Goal: Transaction & Acquisition: Subscribe to service/newsletter

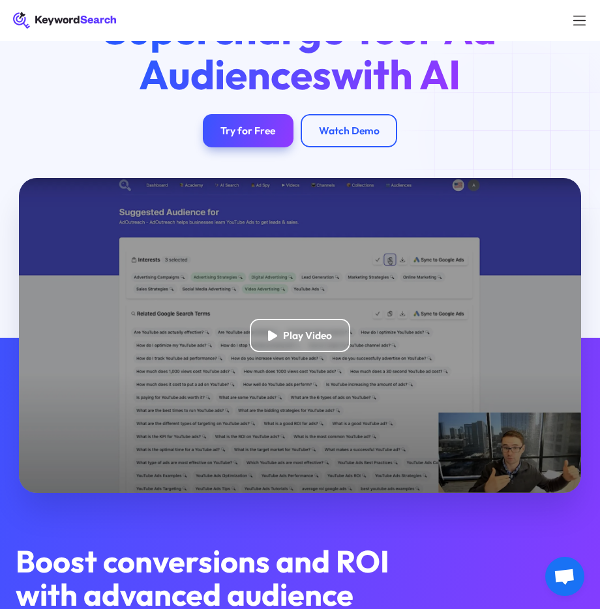
click at [523, 139] on div "Supercharge Your Ad Audiences with AI Try for Free Watch Demo" at bounding box center [300, 77] width 461 height 141
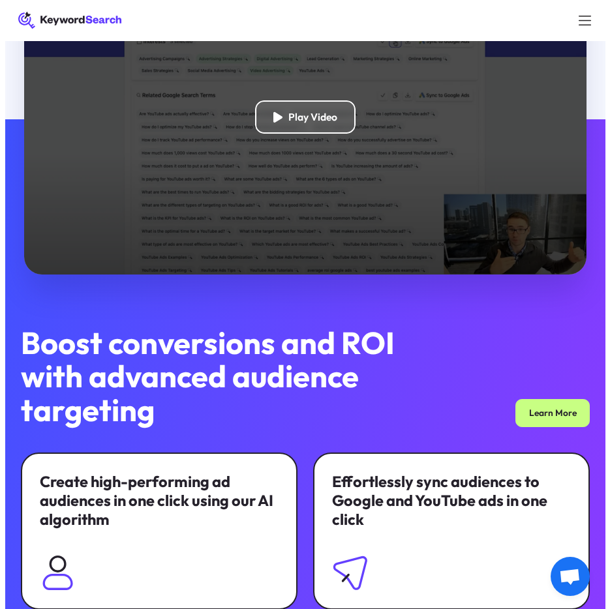
scroll to position [261, 0]
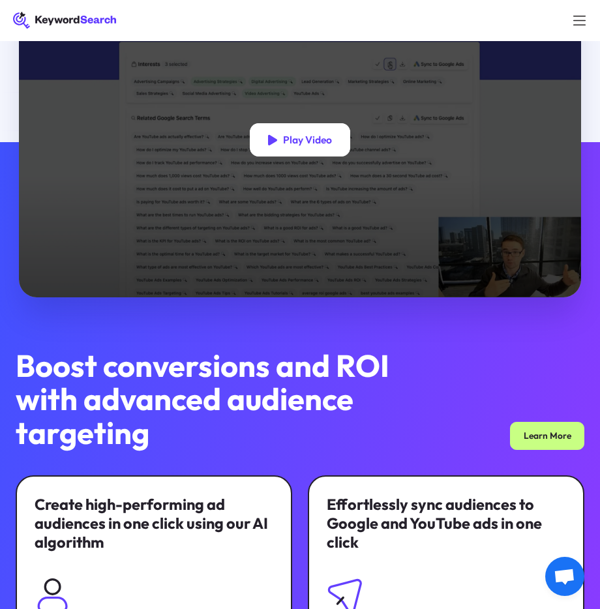
click at [316, 147] on div "Play Video" at bounding box center [307, 140] width 49 height 13
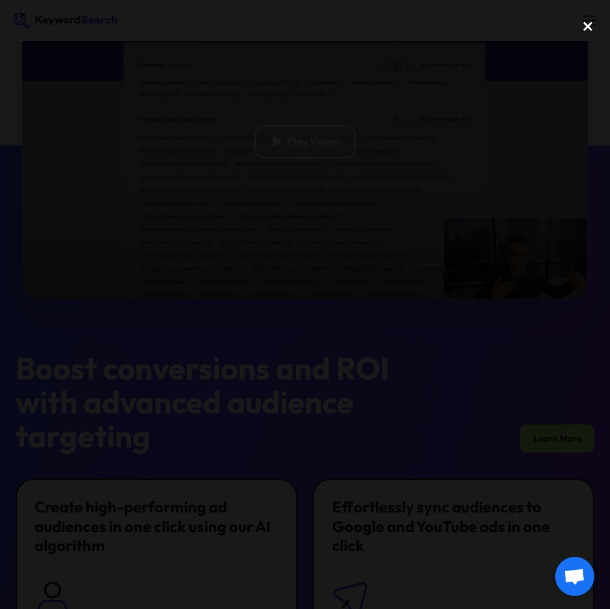
click at [588, 29] on div "close lightbox" at bounding box center [588, 26] width 44 height 29
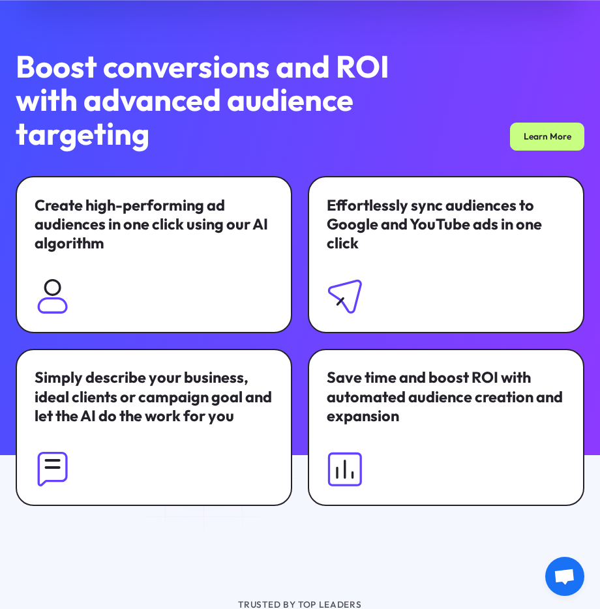
scroll to position [571, 0]
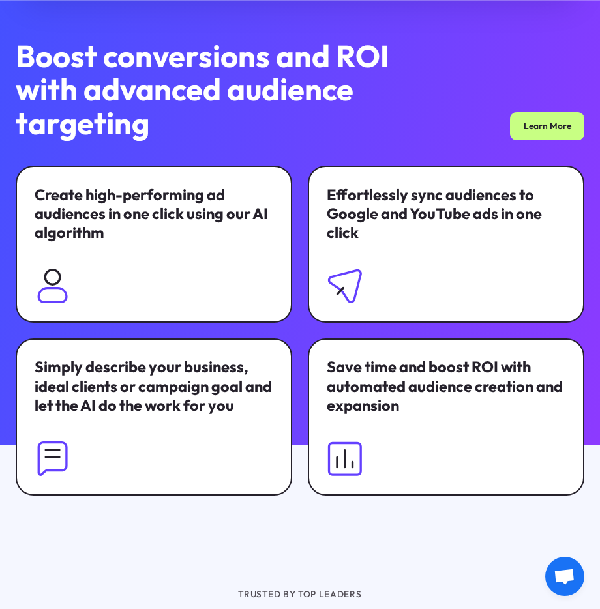
click at [356, 133] on h2 "Boost conversions and ROI with advanced audience targeting" at bounding box center [220, 89] width 409 height 101
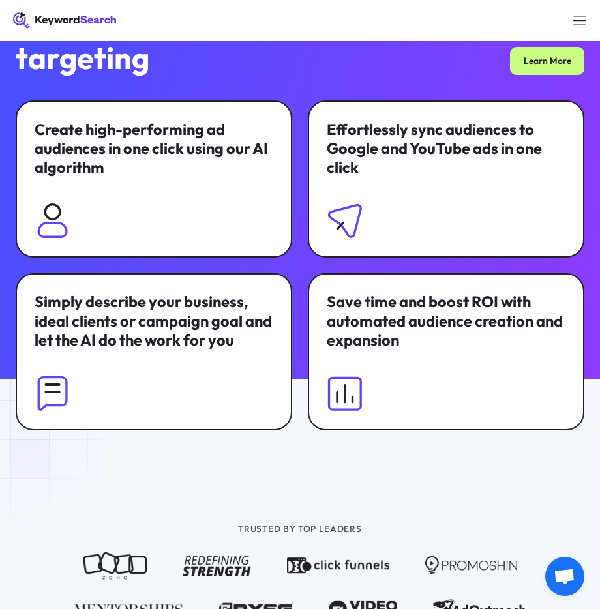
scroll to position [506, 0]
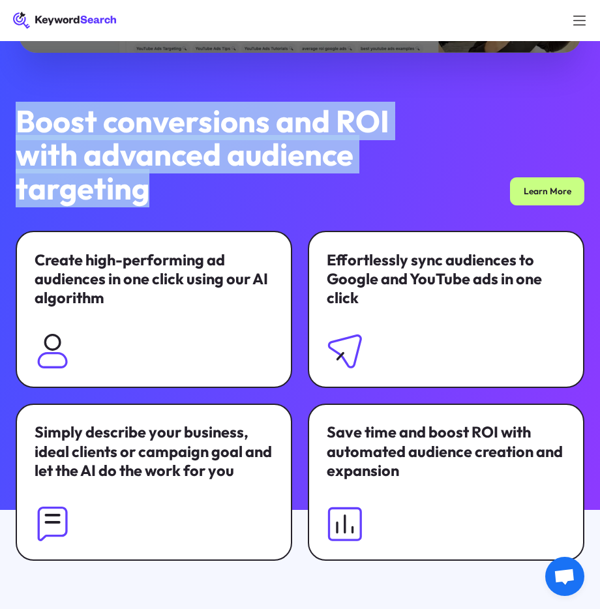
drag, startPoint x: 159, startPoint y: 186, endPoint x: -6, endPoint y: 121, distance: 177.3
copy h2 "Boost conversions and ROI with advanced audience targeting"
click at [312, 196] on h2 "Boost conversions and ROI with advanced audience targeting" at bounding box center [220, 154] width 409 height 101
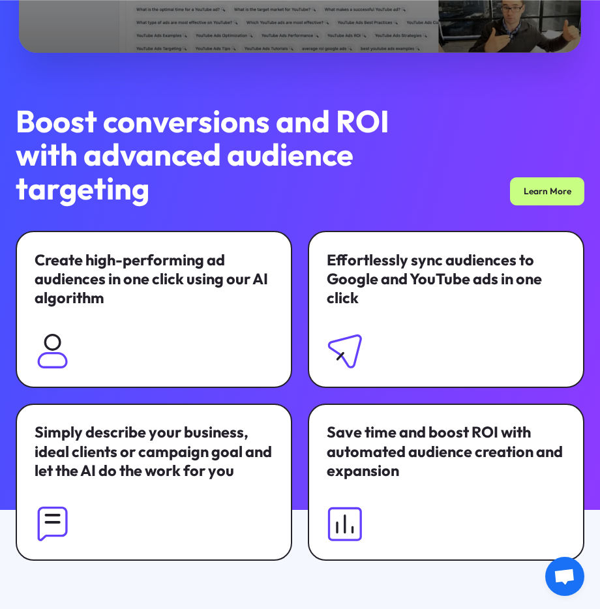
scroll to position [571, 0]
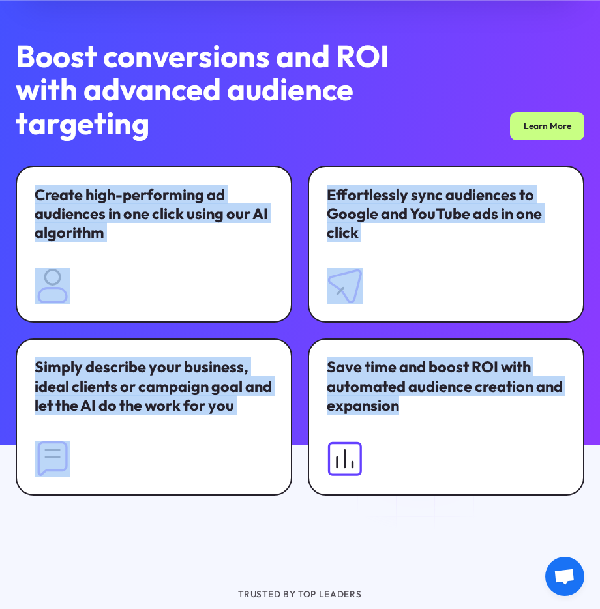
drag, startPoint x: 35, startPoint y: 199, endPoint x: 428, endPoint y: 412, distance: 446.7
click at [428, 412] on div "Create high-performing ad audiences in one click using our AI algorithm Effortl…" at bounding box center [301, 331] width 570 height 330
copy div "Create high-performing ad audiences in one click using our AI algorithm Effortl…"
click at [356, 289] on img at bounding box center [345, 286] width 36 height 36
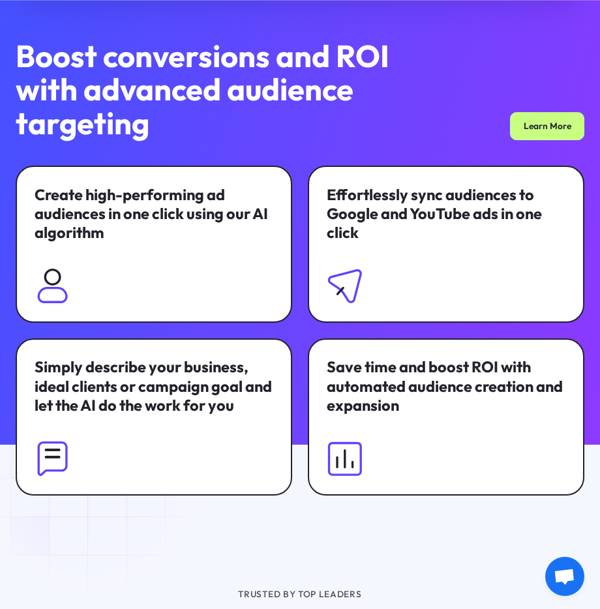
click at [435, 140] on div "Boost conversions and ROI with advanced audience targeting Learn More" at bounding box center [301, 89] width 570 height 101
click at [347, 278] on img at bounding box center [345, 286] width 36 height 36
click at [348, 284] on img at bounding box center [345, 286] width 36 height 36
click at [347, 284] on img at bounding box center [345, 286] width 36 height 36
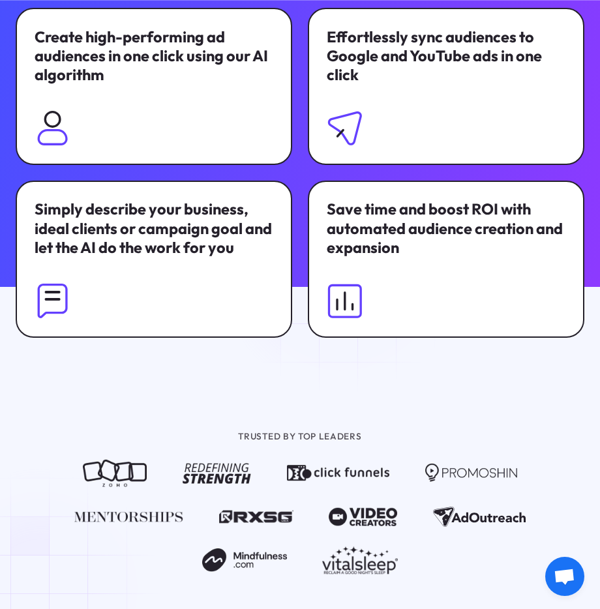
scroll to position [767, 0]
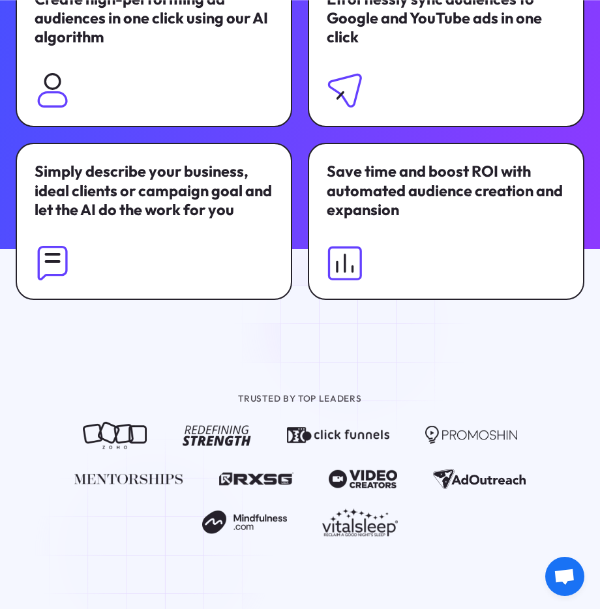
click at [358, 326] on div at bounding box center [300, 300] width 600 height 102
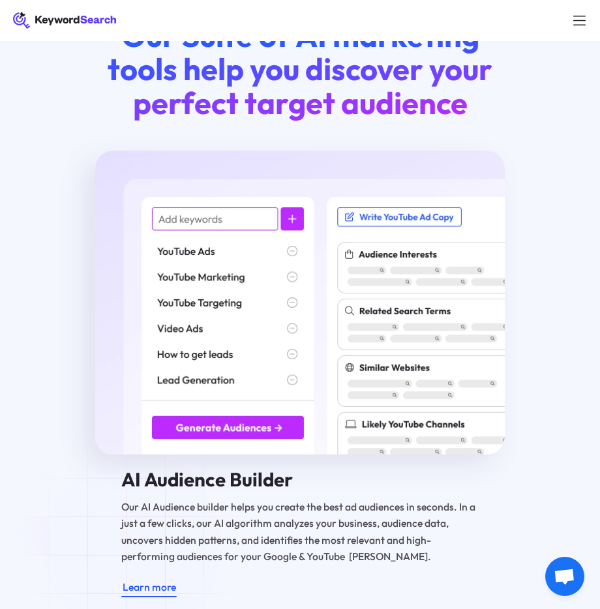
scroll to position [1354, 0]
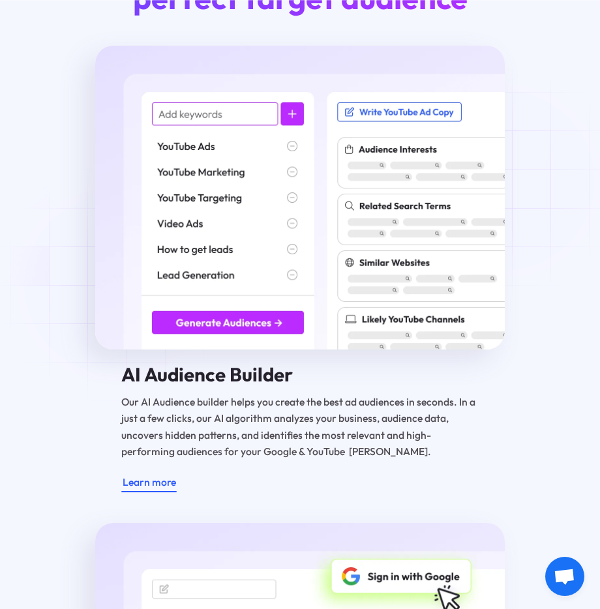
scroll to position [1484, 0]
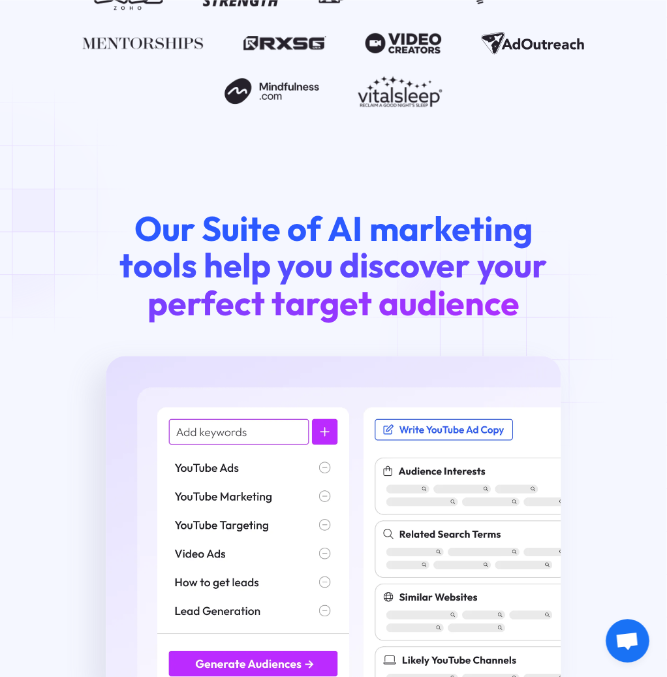
scroll to position [1272, 0]
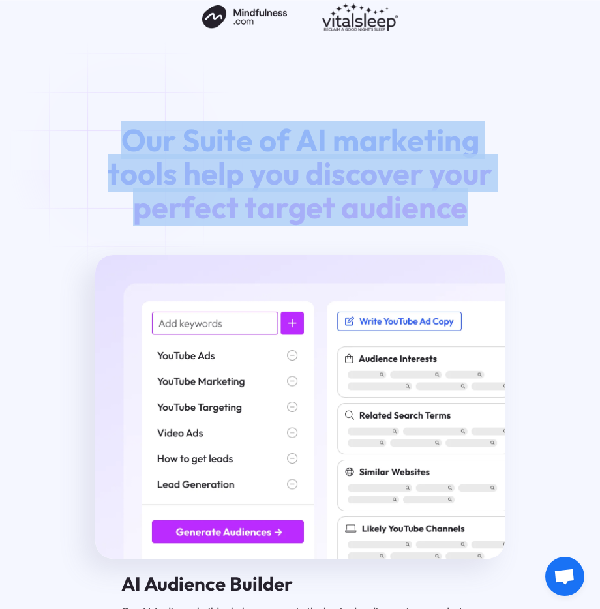
drag, startPoint x: 482, startPoint y: 213, endPoint x: 130, endPoint y: 155, distance: 357.2
click at [130, 155] on h2 "Our Suite of AI marketing tools help you discover your perfect target audience" at bounding box center [299, 173] width 409 height 101
copy span "Our Suite of AI marketing tools help you discover your perfect target audience"
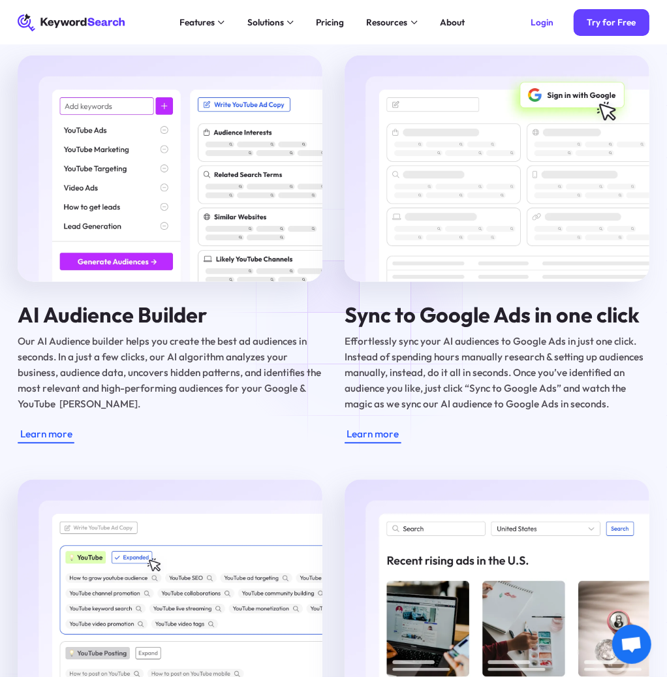
scroll to position [1562, 0]
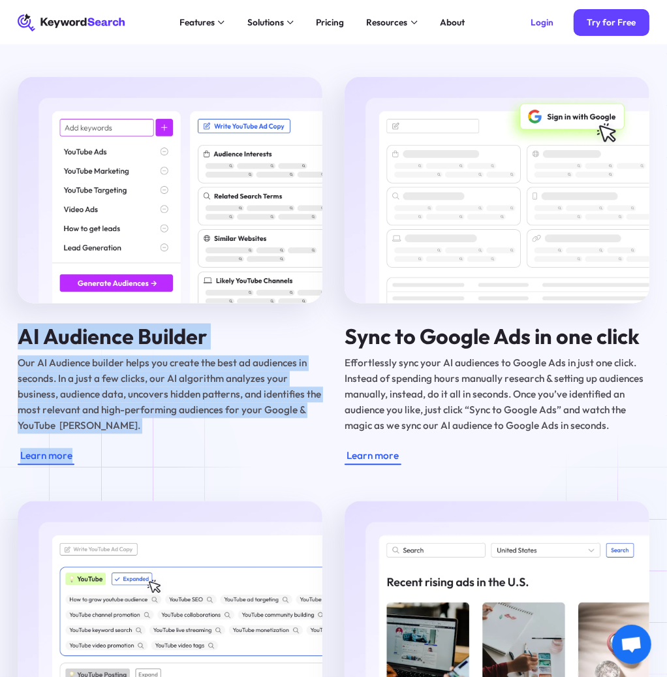
drag, startPoint x: 21, startPoint y: 345, endPoint x: 122, endPoint y: 473, distance: 163.6
click at [122, 465] on div "AI Audience Builder Our AI Audience builder helps you create the best ad audien…" at bounding box center [170, 395] width 305 height 140
copy div "AI Audience Builder Our AI Audience builder helps you create the best ad audien…"
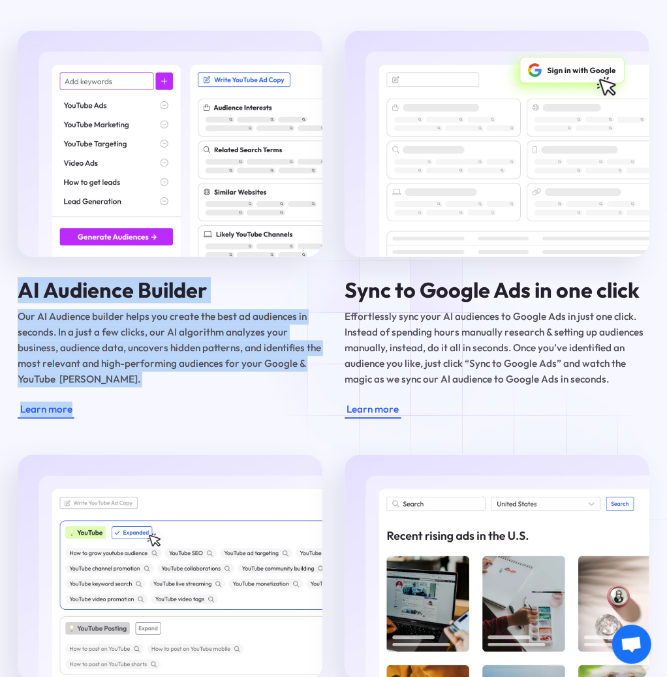
scroll to position [1634, 0]
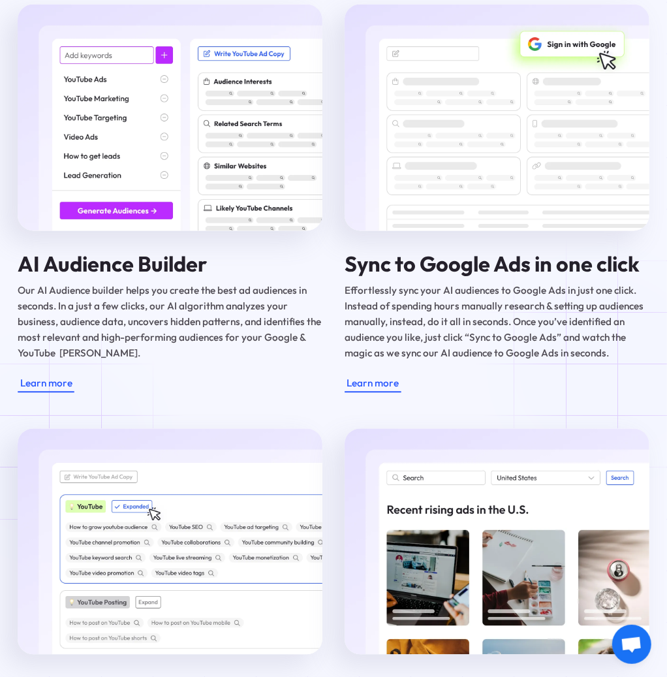
click at [600, 361] on p "Effortlessly sync your AI audiences to Google Ads in just one click. Instead of…" at bounding box center [497, 322] width 305 height 78
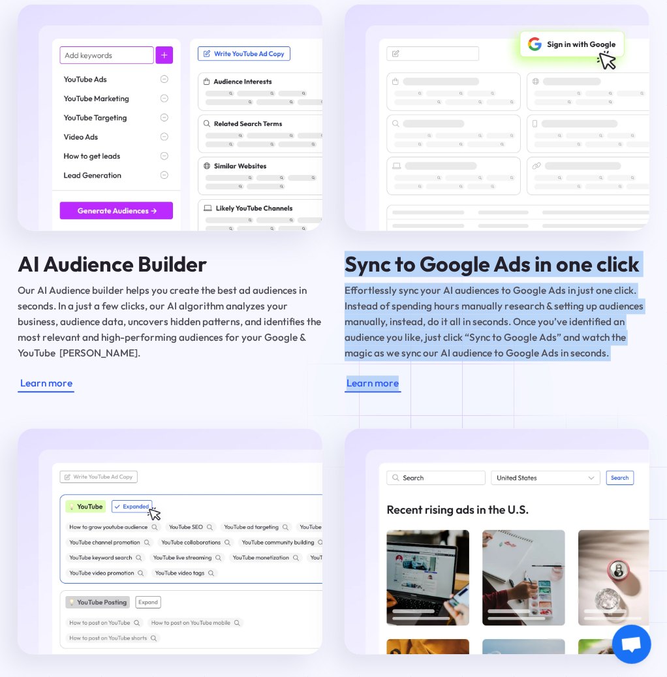
drag, startPoint x: 349, startPoint y: 271, endPoint x: 440, endPoint y: 399, distance: 156.3
click at [440, 392] on div "Sync to Google Ads in one click Effortlessly sync your AI audiences to Google A…" at bounding box center [497, 323] width 305 height 140
copy div "Sync to Google Ads in one click Effortlessly sync your AI audiences to Google A…"
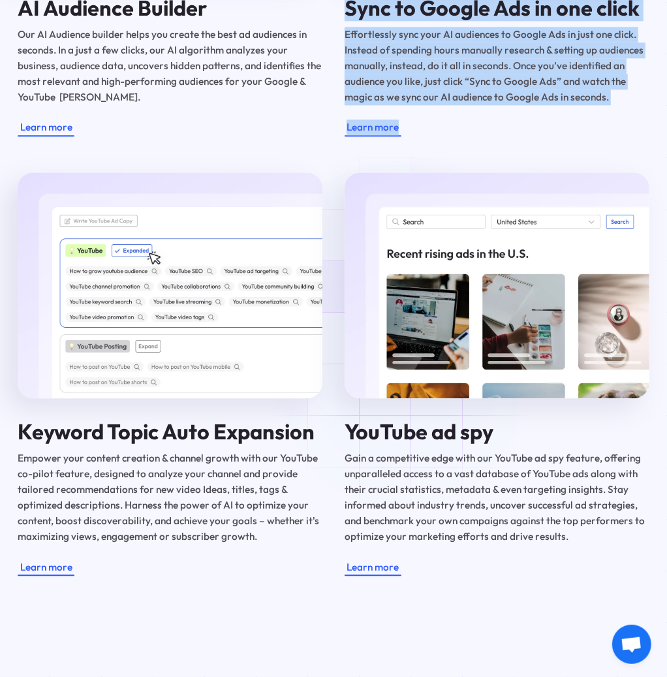
scroll to position [1925, 0]
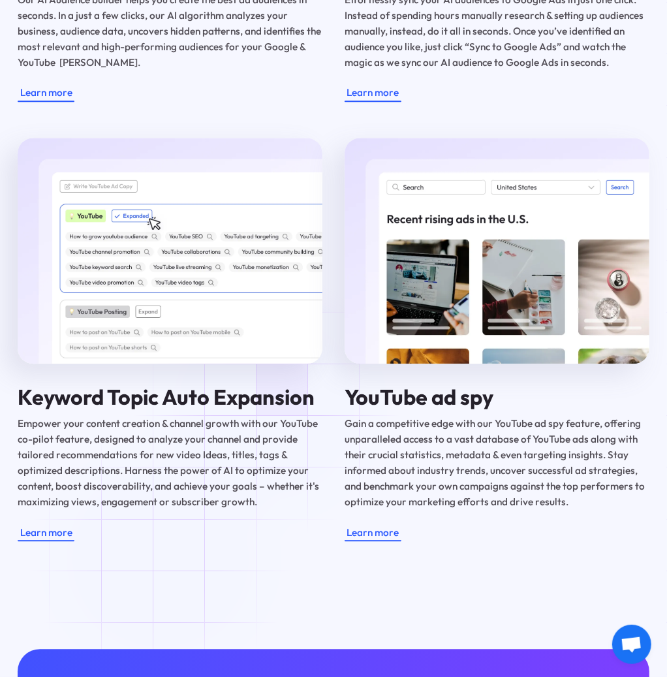
click at [163, 559] on div "Our Suite of AI marketing tools help you discover your perfect target audience …" at bounding box center [333, 48] width 667 height 1093
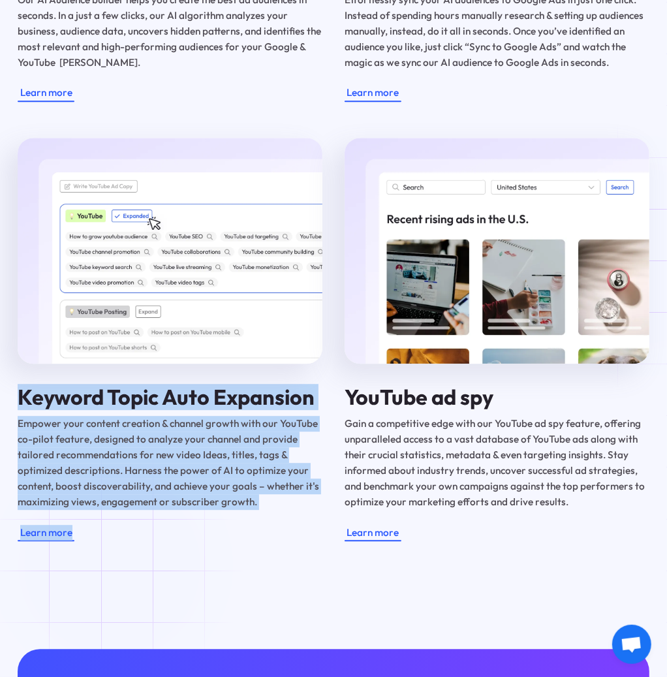
drag, startPoint x: 22, startPoint y: 412, endPoint x: 114, endPoint y: 566, distance: 179.4
click at [114, 566] on div "Our Suite of AI marketing tools help you discover your perfect target audience …" at bounding box center [333, 48] width 667 height 1093
copy div "Keyword Topic Auto Expansion Empower your content creation & channel growth wit…"
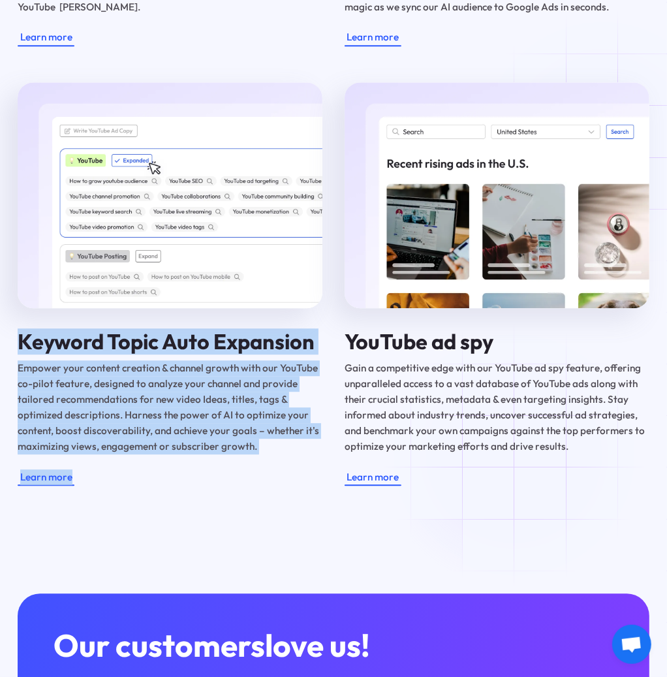
scroll to position [1997, 0]
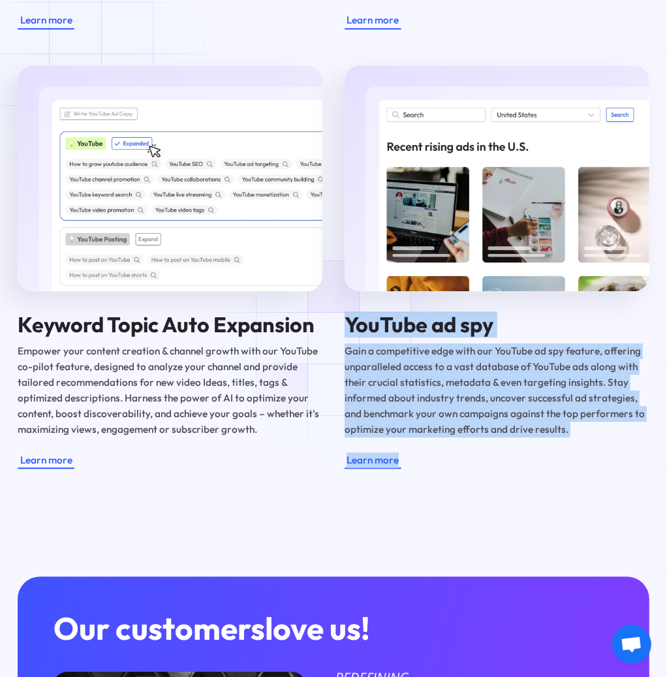
drag, startPoint x: 457, startPoint y: 483, endPoint x: 346, endPoint y: 335, distance: 185.6
copy div "YouTube ad spy Gain a competitive edge with our YouTube ad spy feature, offerin…"
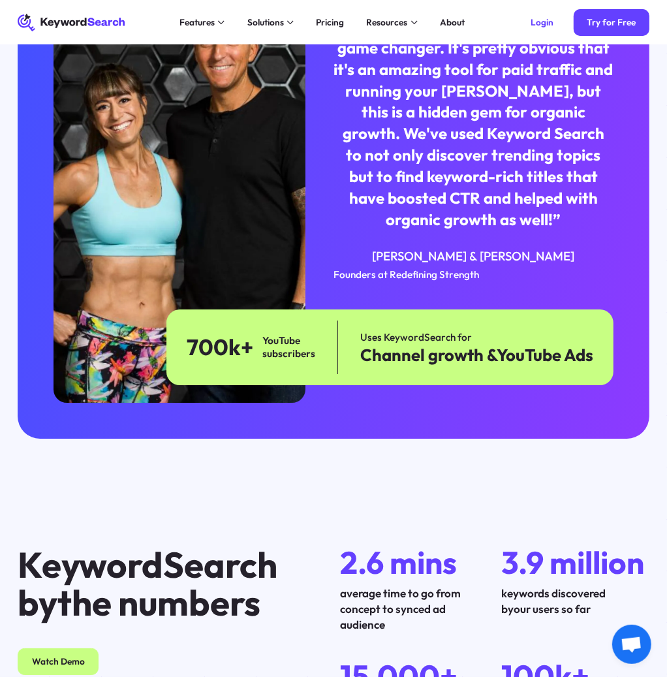
scroll to position [2641, 0]
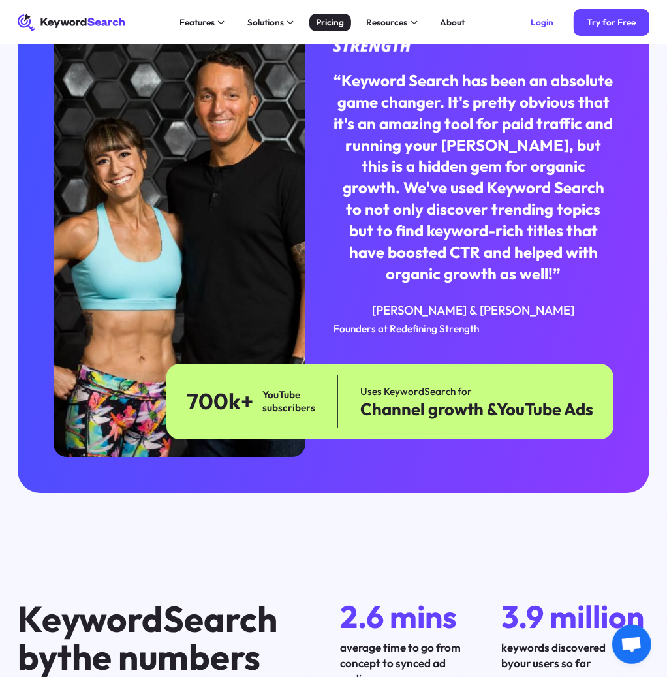
click at [337, 27] on div "Pricing" at bounding box center [330, 23] width 28 height 14
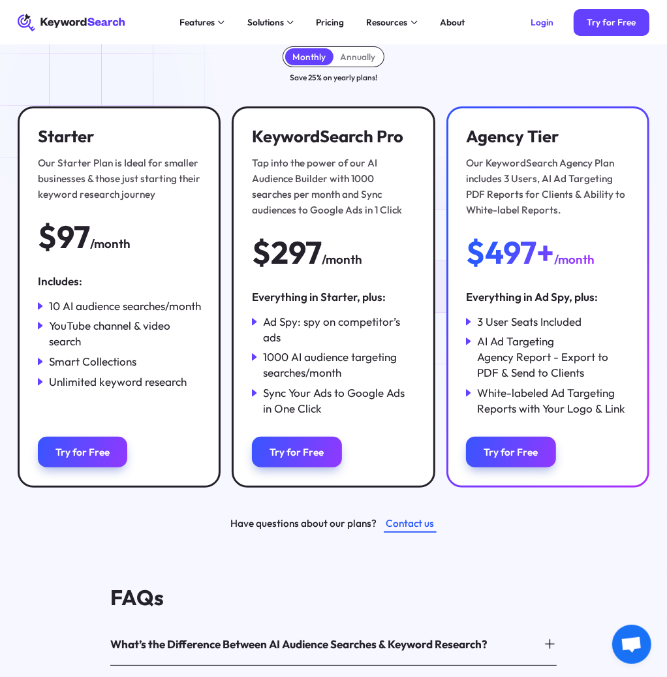
scroll to position [72, 0]
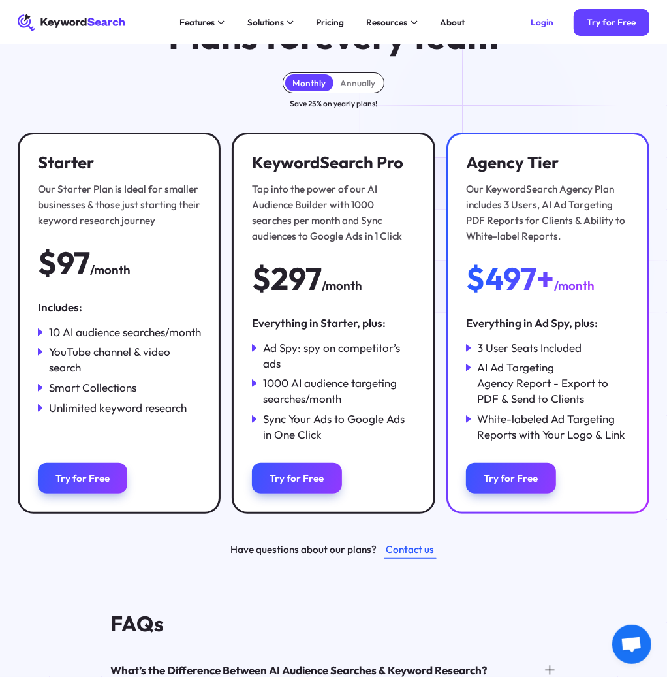
click at [493, 117] on div "Monthly Annually Save 25% on yearly plans! Starter Our Starter Plan is Ideal fo…" at bounding box center [333, 315] width 631 height 486
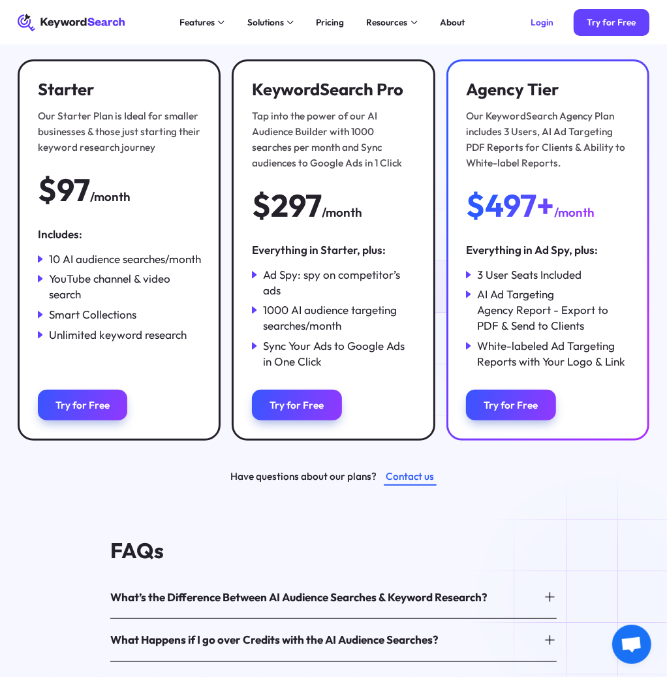
scroll to position [145, 0]
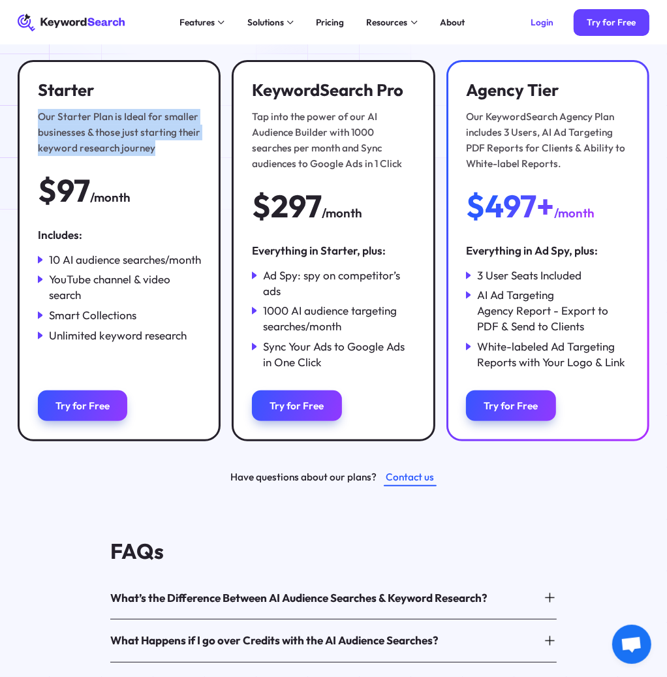
drag, startPoint x: 163, startPoint y: 151, endPoint x: 28, endPoint y: 122, distance: 138.2
click at [28, 122] on div "Starter Our Starter Plan is Ideal for smaller businesses & those just starting …" at bounding box center [119, 250] width 203 height 381
copy div "Our Starter Plan is Ideal for smaller businesses & those just starting their ke…"
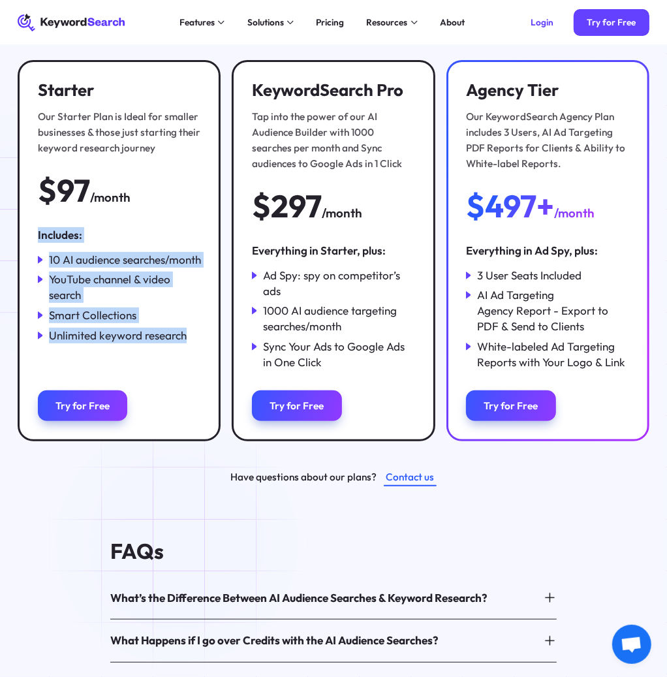
drag, startPoint x: 189, startPoint y: 354, endPoint x: 30, endPoint y: 232, distance: 200.2
click at [30, 232] on div "Starter Our Starter Plan is Ideal for smaller businesses & those just starting …" at bounding box center [119, 250] width 203 height 381
copy div "Includes: 10 AI audience searches/month YouTube channel & video search Smart Co…"
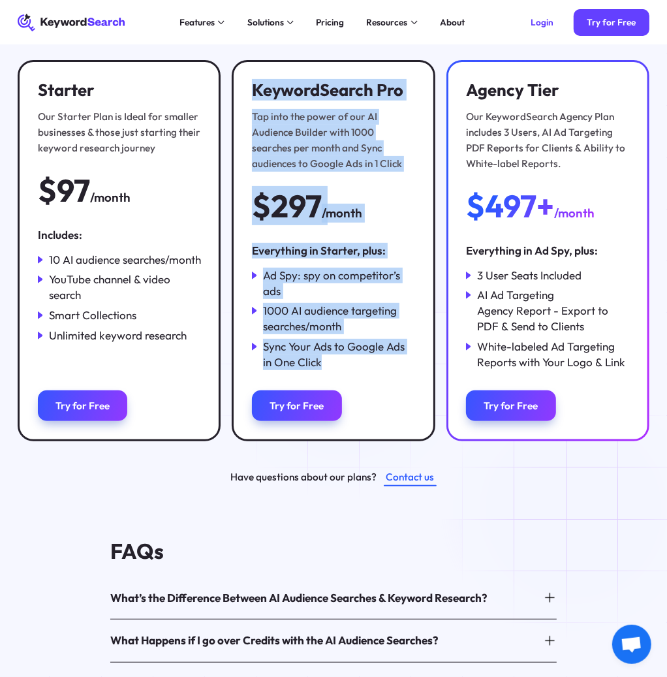
drag, startPoint x: 253, startPoint y: 89, endPoint x: 348, endPoint y: 367, distance: 293.0
click at [348, 367] on div "KeywordSearch Pro Tap into the power of our AI Audience Builder with 1000 searc…" at bounding box center [333, 250] width 203 height 381
copy div "KeywordSearch Pro Tap into the power of our AI Audience Builder with 1000 searc…"
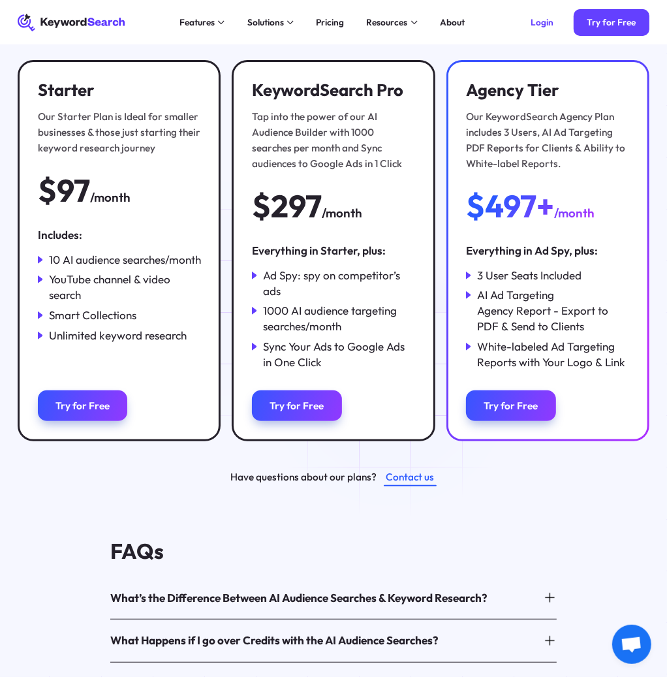
click at [396, 385] on div "KeywordSearch Pro Tap into the power of our AI Audience Builder with 1000 searc…" at bounding box center [333, 250] width 203 height 381
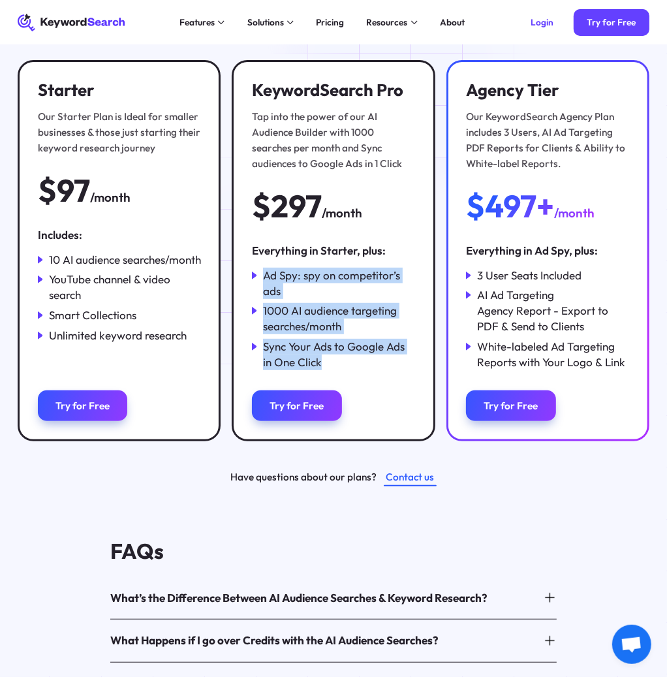
drag, startPoint x: 333, startPoint y: 366, endPoint x: 261, endPoint y: 274, distance: 117.1
click at [261, 274] on div "Ad Spy: spy on competitor’s ads 1000 AI audience targeting searches/month Sync …" at bounding box center [333, 319] width 163 height 102
copy div "Ad Spy: spy on competitor’s ads 1000 AI audience targeting searches/month Sync …"
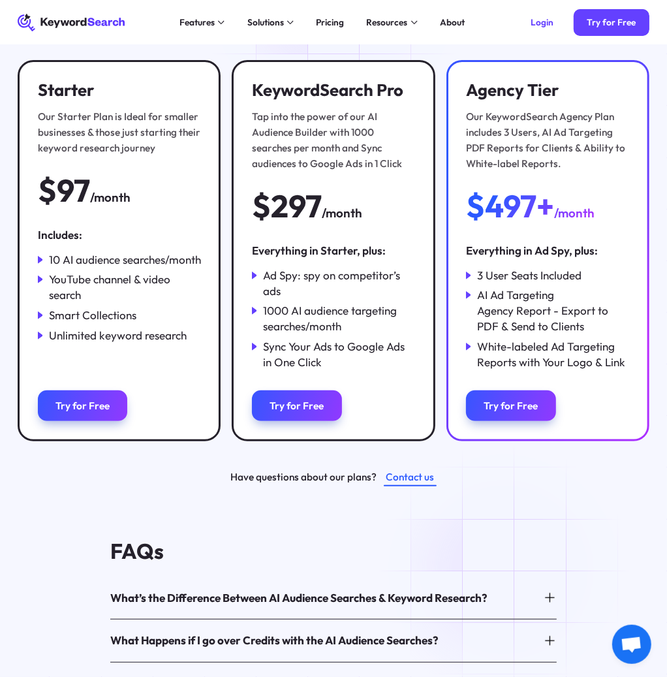
click at [549, 525] on div "FAQs What’s the Difference Between AI Audience Searches & Keyword Research? Tap…" at bounding box center [333, 644] width 667 height 316
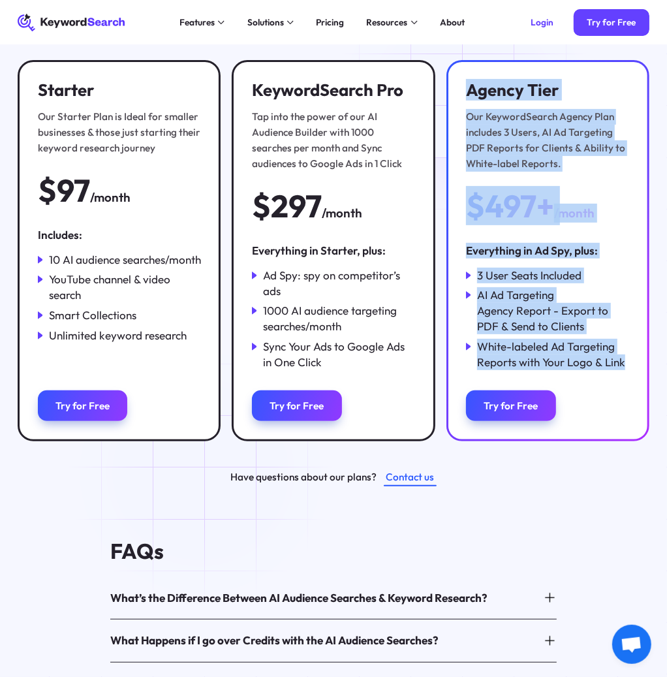
drag, startPoint x: 629, startPoint y: 367, endPoint x: 474, endPoint y: 103, distance: 305.9
click at [468, 101] on div "Agency Tier Our KeywordSearch Agency Plan includes 3 Users, AI Ad Targeting PDF…" at bounding box center [547, 250] width 203 height 381
copy div "Agency Tier Our KeywordSearch Agency Plan includes 3 Users, AI Ad Targeting PDF…"
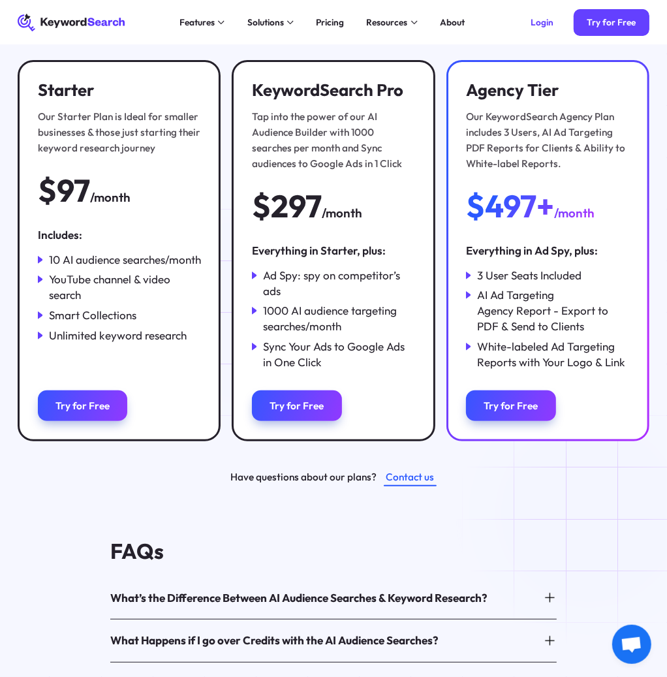
click at [598, 514] on div "FAQs What’s the Difference Between AI Audience Searches & Keyword Research? Tap…" at bounding box center [333, 644] width 667 height 316
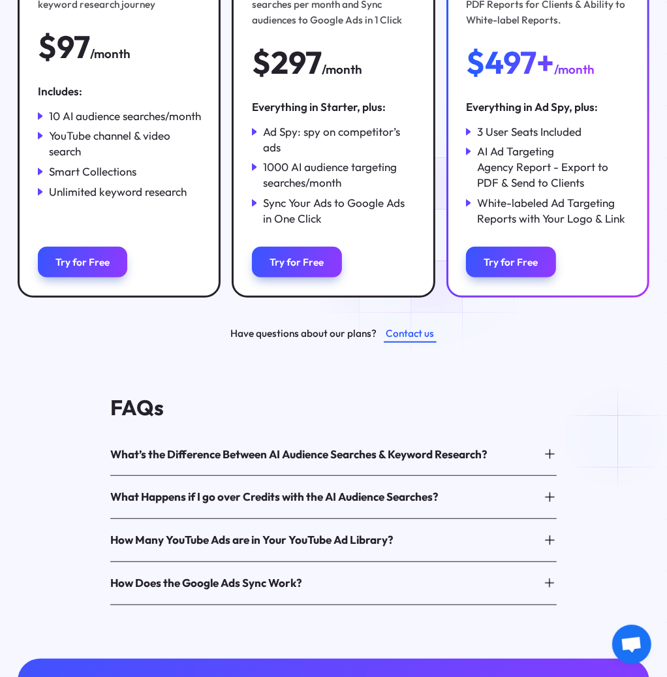
scroll to position [290, 0]
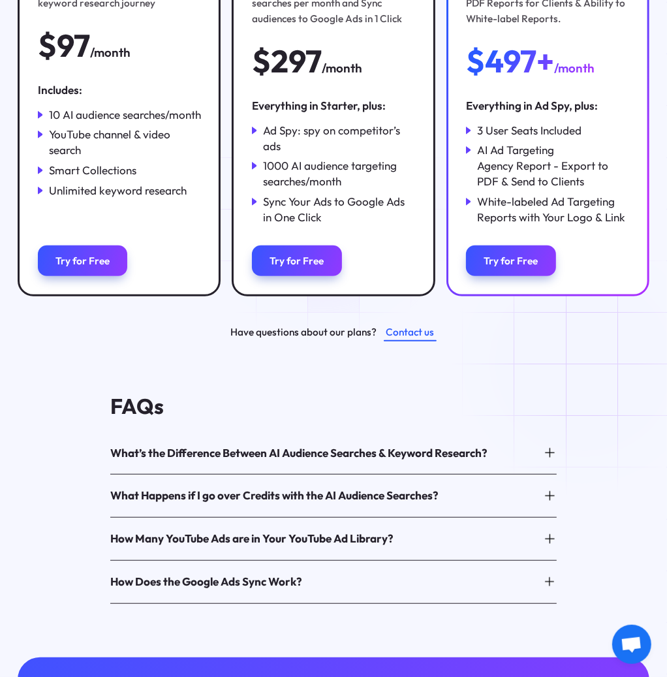
click at [592, 363] on div "FAQs What’s the Difference Between AI Audience Searches & Keyword Research? Tap…" at bounding box center [333, 499] width 667 height 316
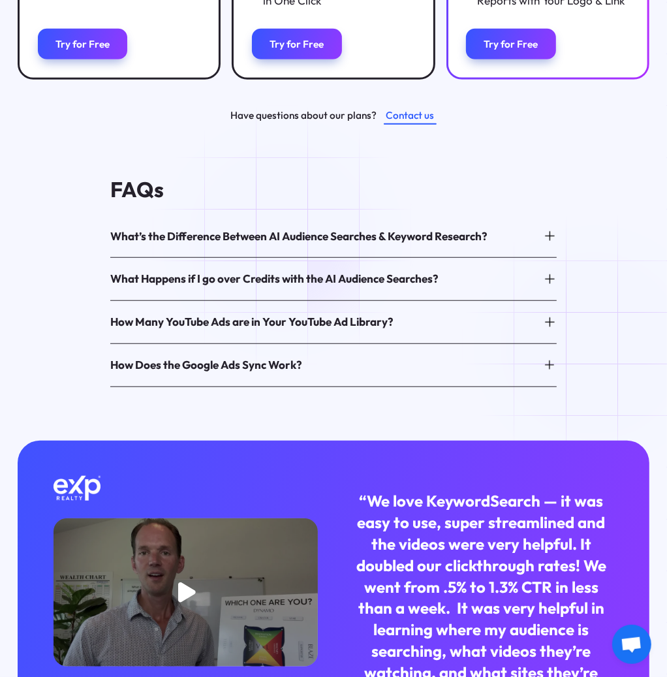
scroll to position [507, 0]
